Goal: Task Accomplishment & Management: Use online tool/utility

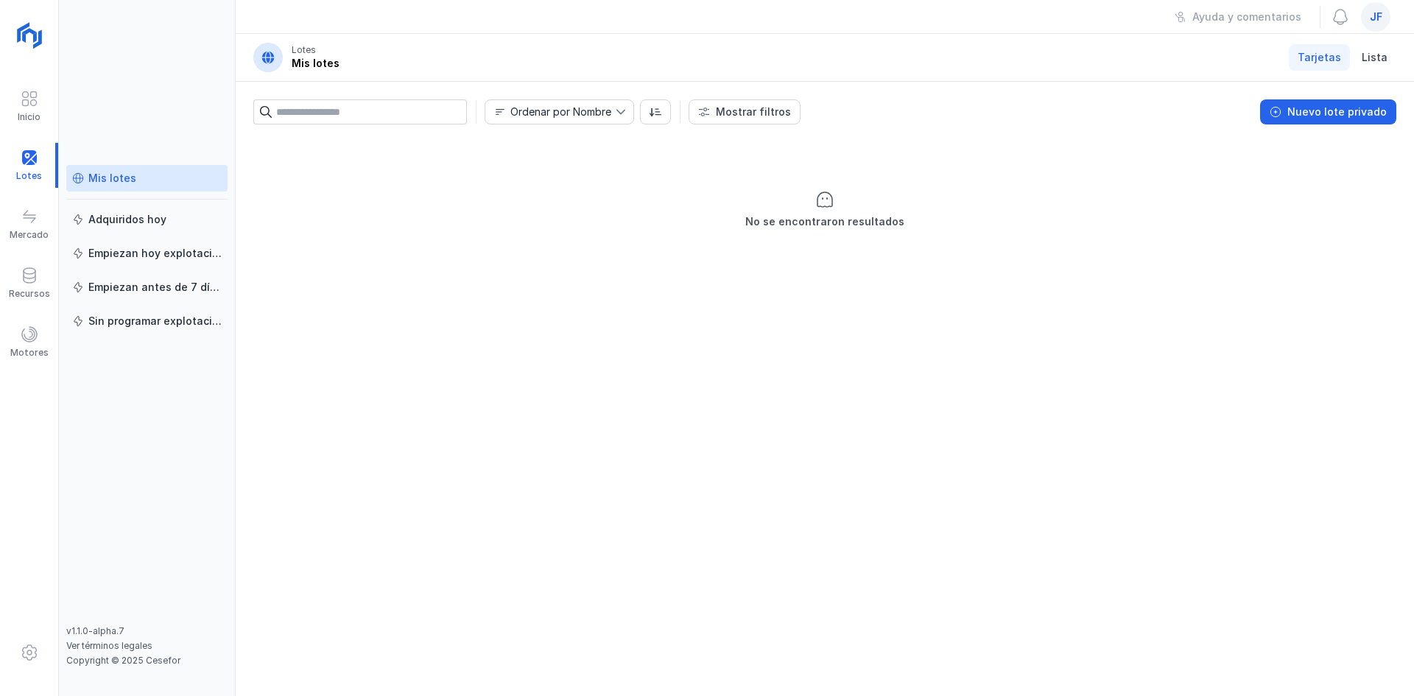
click at [1374, 19] on span "jf" at bounding box center [1375, 17] width 13 height 15
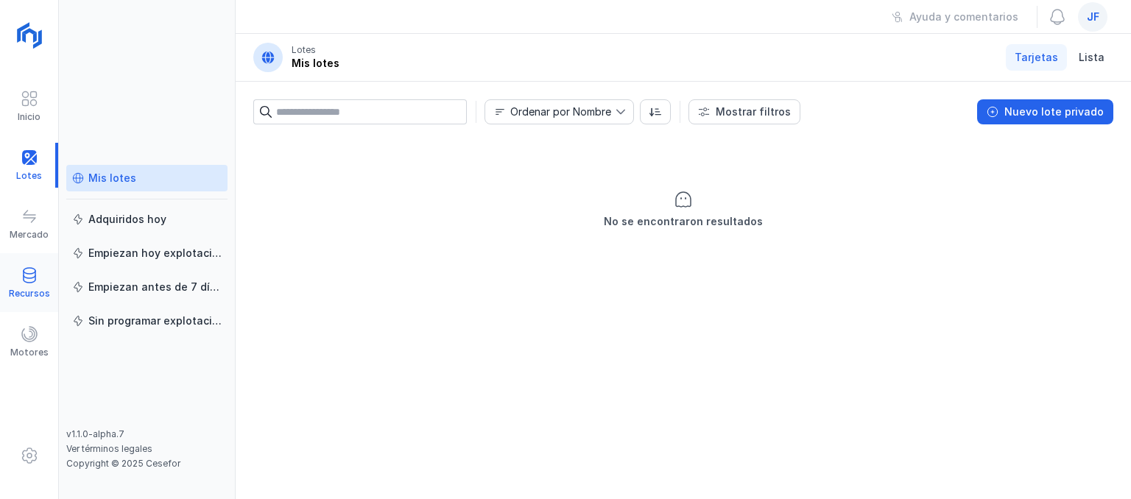
click at [38, 276] on span at bounding box center [30, 276] width 18 height 18
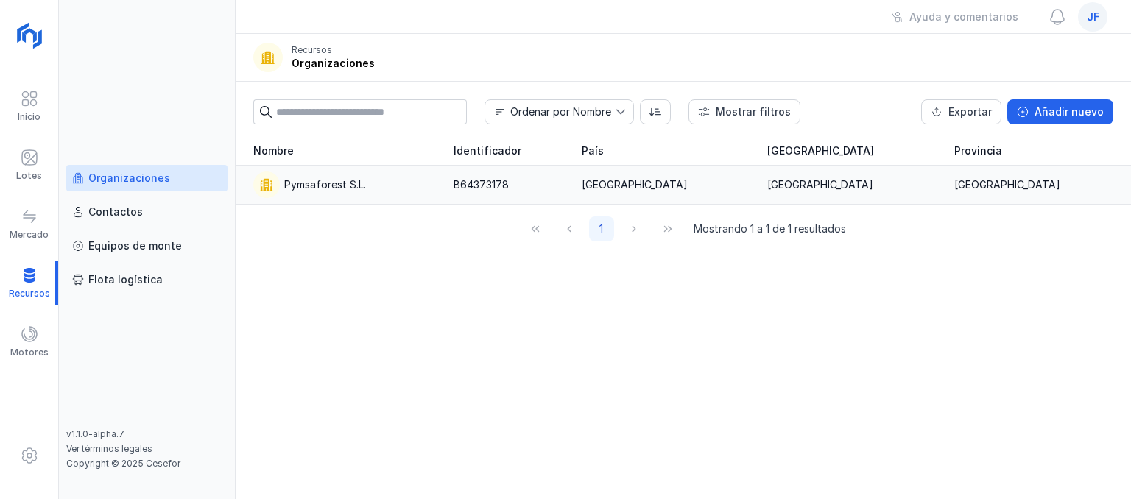
click at [356, 185] on div "Pymsaforest S.L." at bounding box center [325, 184] width 82 height 15
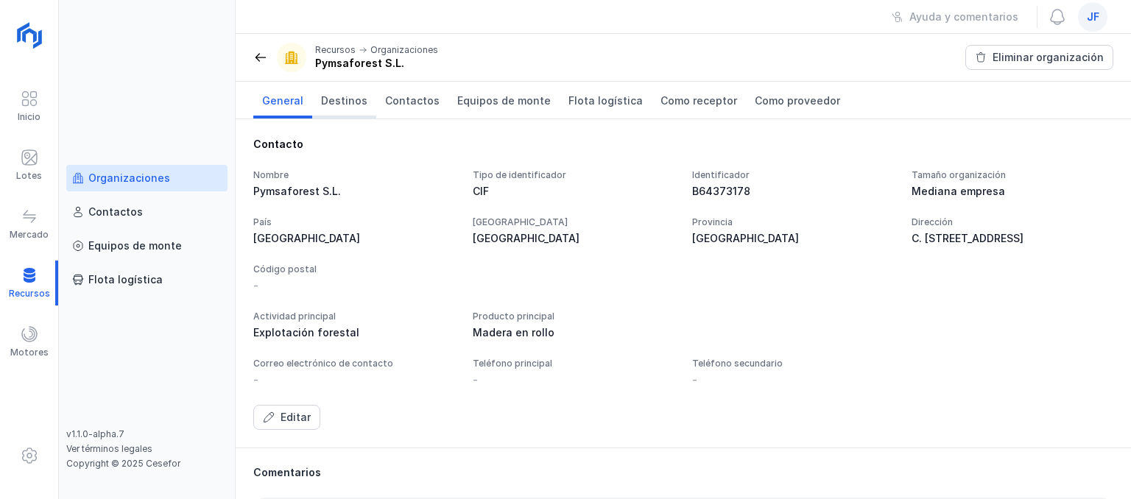
click at [335, 100] on span "Destinos" at bounding box center [344, 101] width 46 height 15
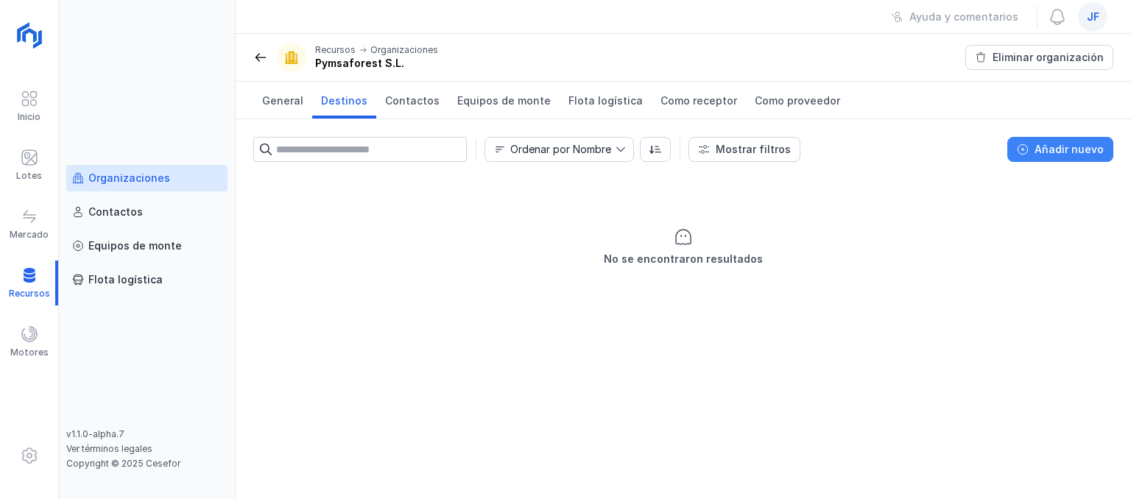
click at [1082, 155] on div "Añadir nuevo" at bounding box center [1068, 149] width 69 height 15
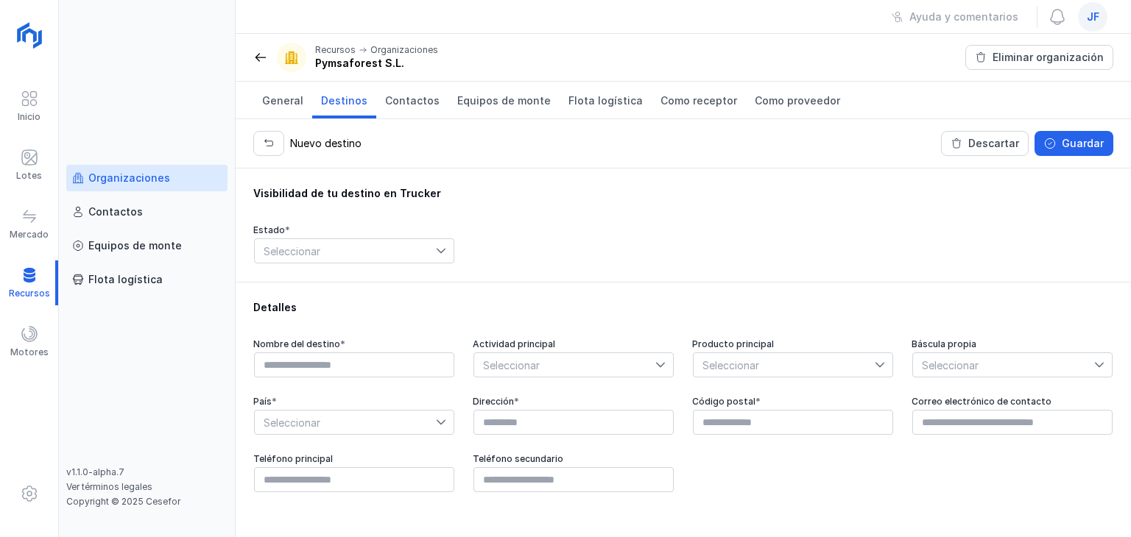
click at [683, 244] on div "Estado * Seleccionar" at bounding box center [683, 245] width 860 height 40
click at [47, 151] on div "Lotes" at bounding box center [29, 165] width 58 height 45
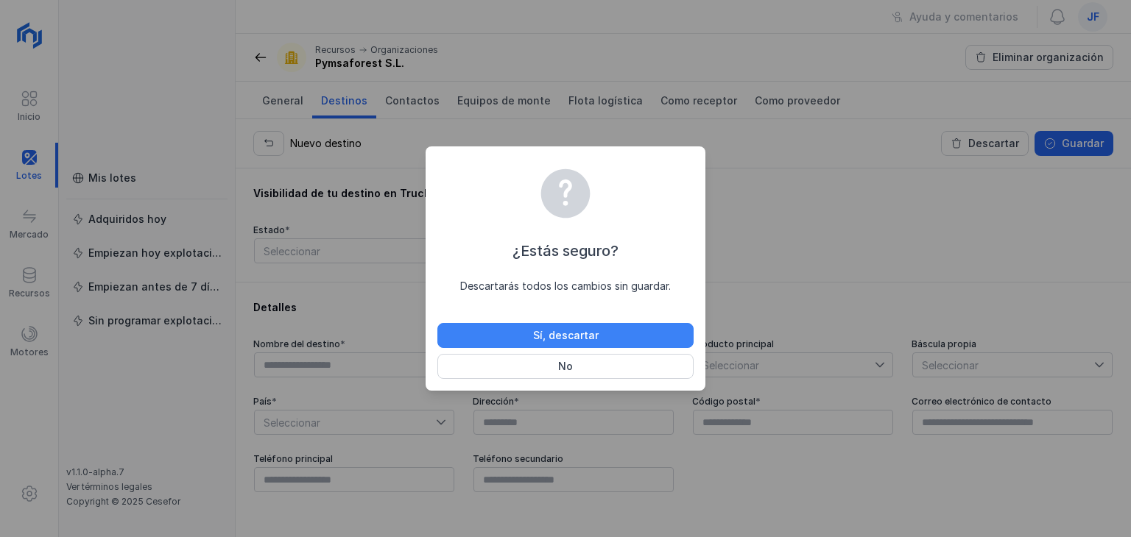
click at [643, 332] on button "Sí, descartar" at bounding box center [565, 335] width 256 height 25
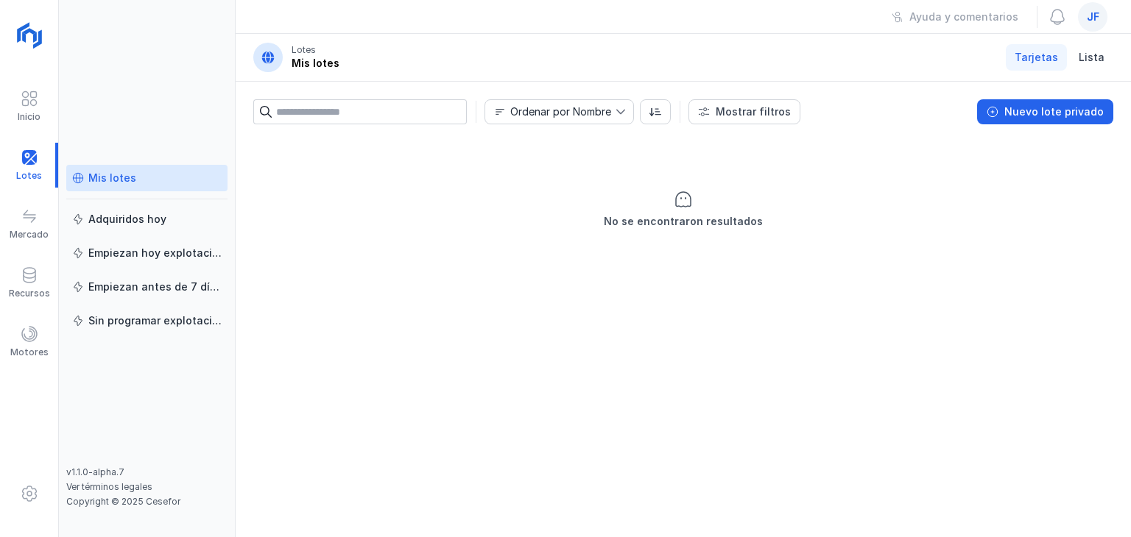
click at [549, 382] on div "No se encontraron resultados" at bounding box center [683, 336] width 895 height 401
